Goal: Information Seeking & Learning: Learn about a topic

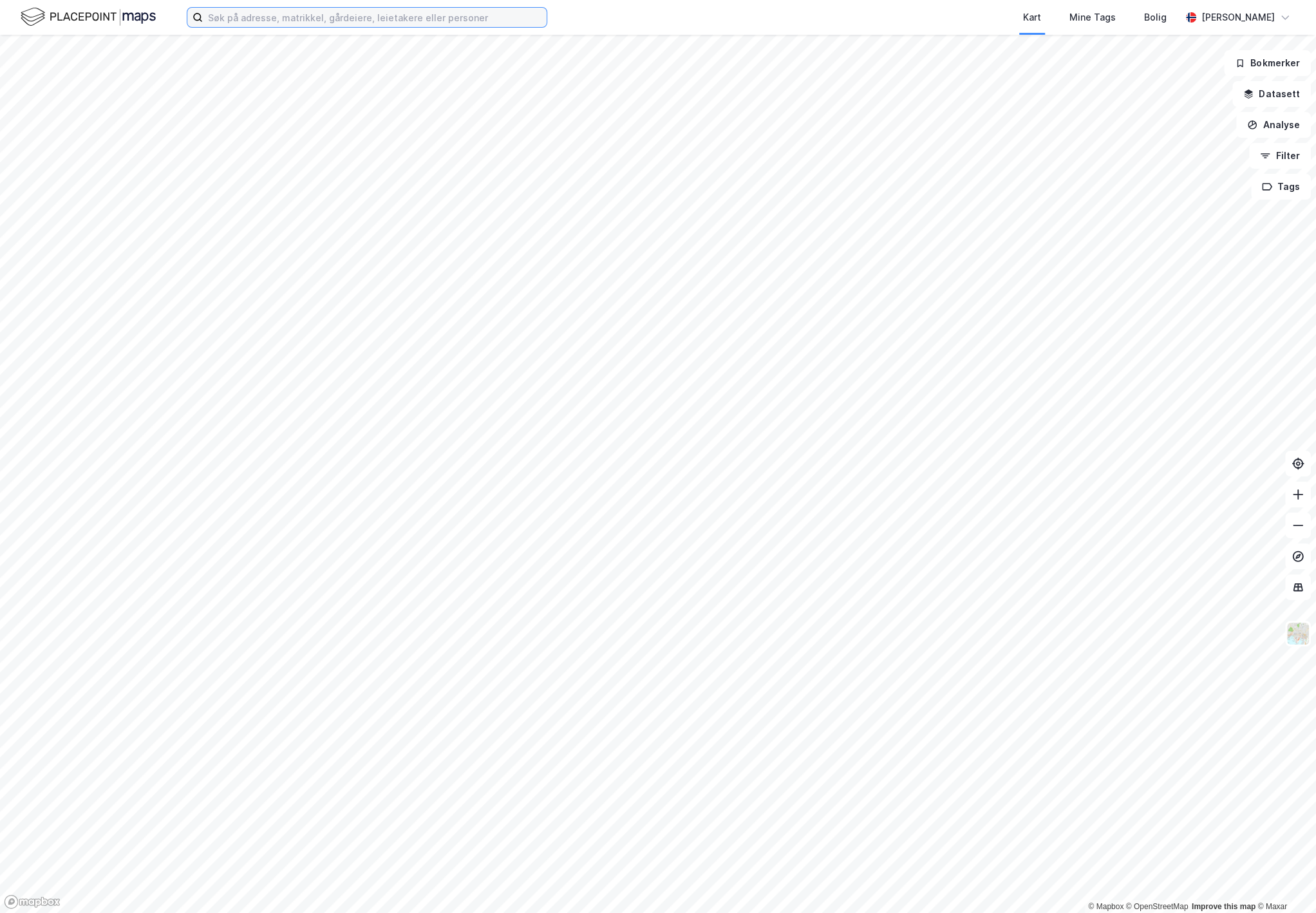
click at [305, 19] on input at bounding box center [374, 17] width 344 height 19
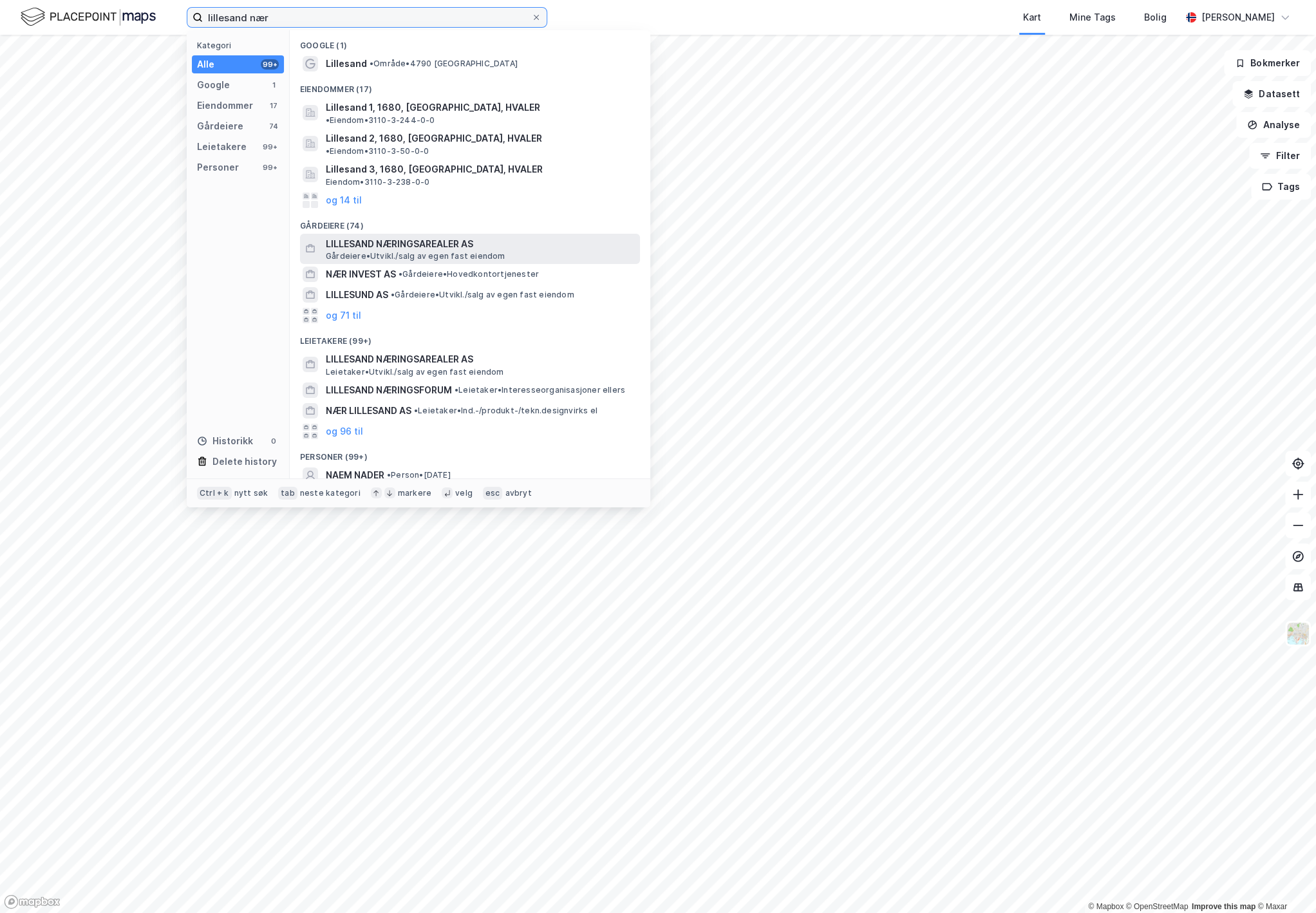
type input "lillesand nær"
click at [395, 236] on span "LILLESAND NÆRINGSAREALER AS" at bounding box center [480, 244] width 309 height 16
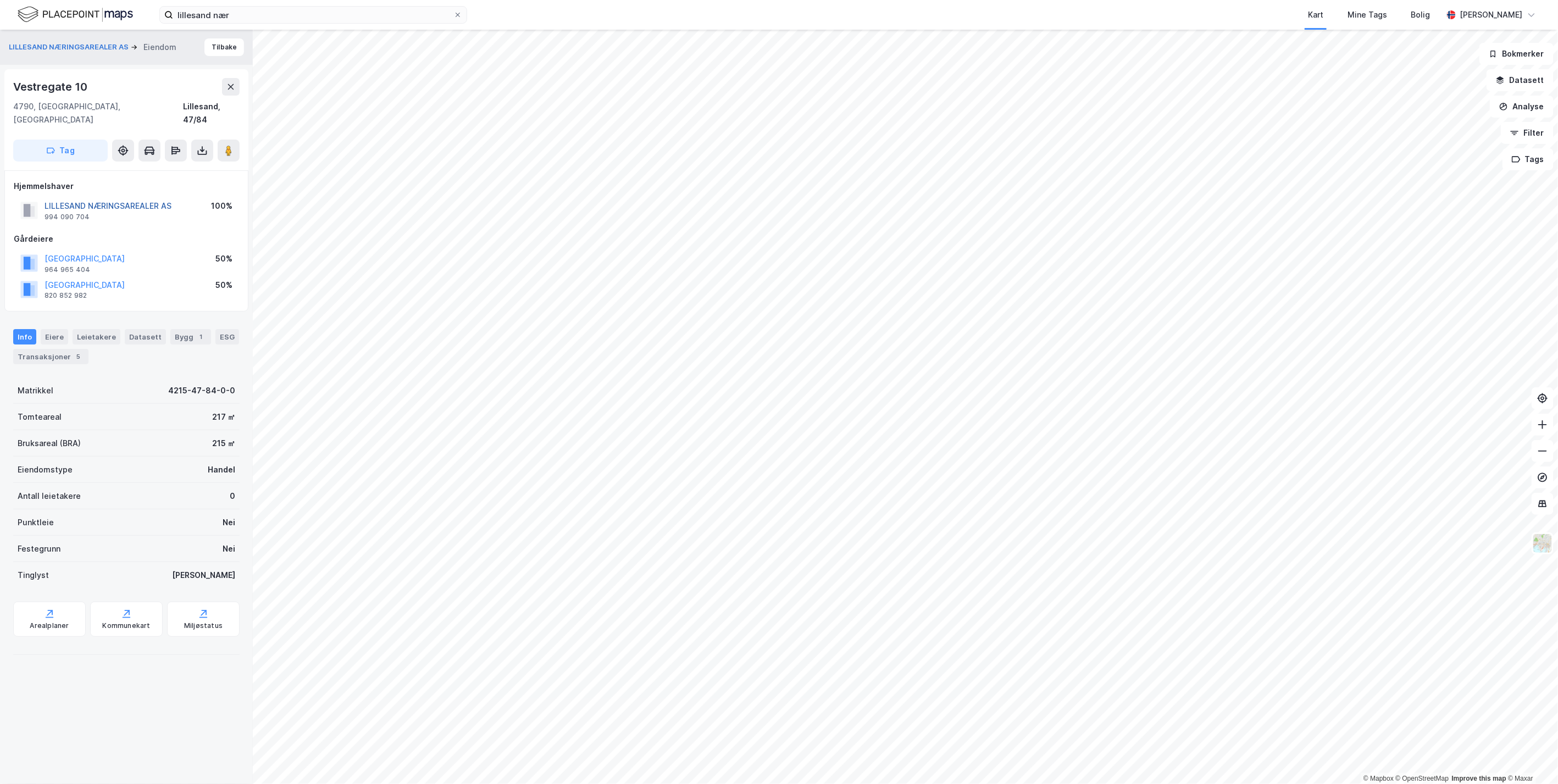
click at [0, 0] on button "LILLESAND NÆRINGSAREALER AS" at bounding box center [0, 0] width 0 height 0
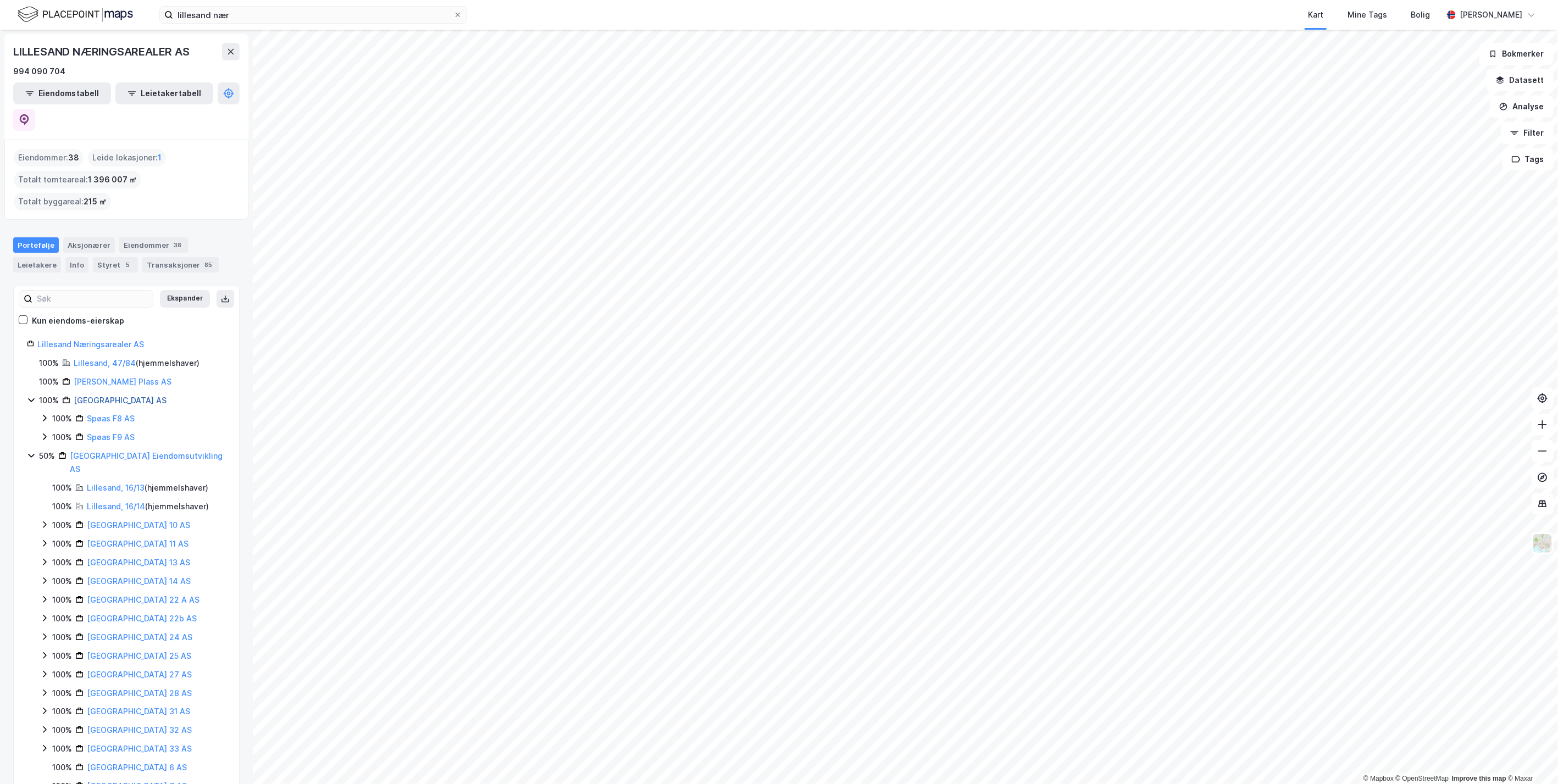
click at [114, 395] on link "[GEOGRAPHIC_DATA] AS" at bounding box center [120, 400] width 93 height 9
